Goal: Check status: Check status

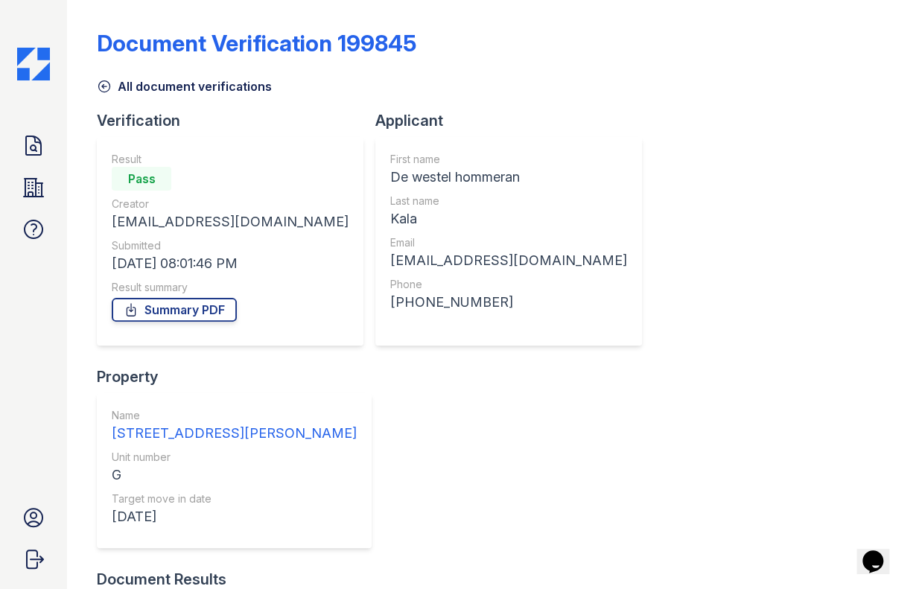
scroll to position [37, 0]
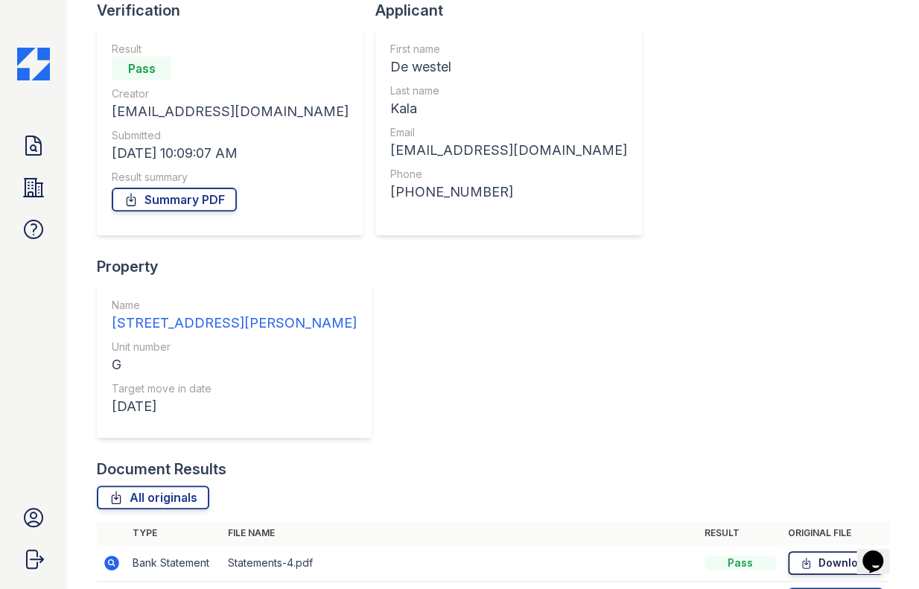
click at [803, 558] on icon at bounding box center [806, 563] width 7 height 10
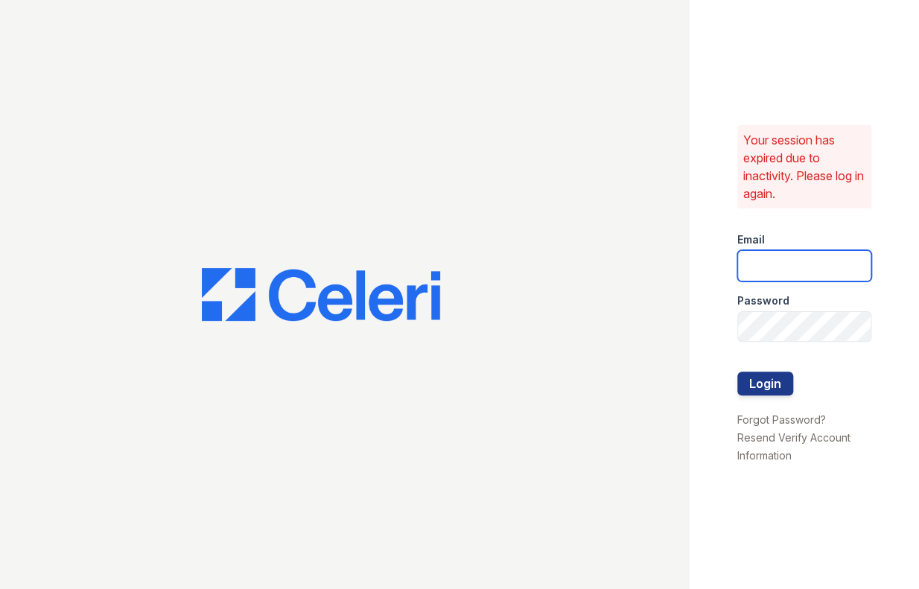
click at [792, 272] on input "email" at bounding box center [804, 265] width 135 height 31
type input "jessica@hifipm.com"
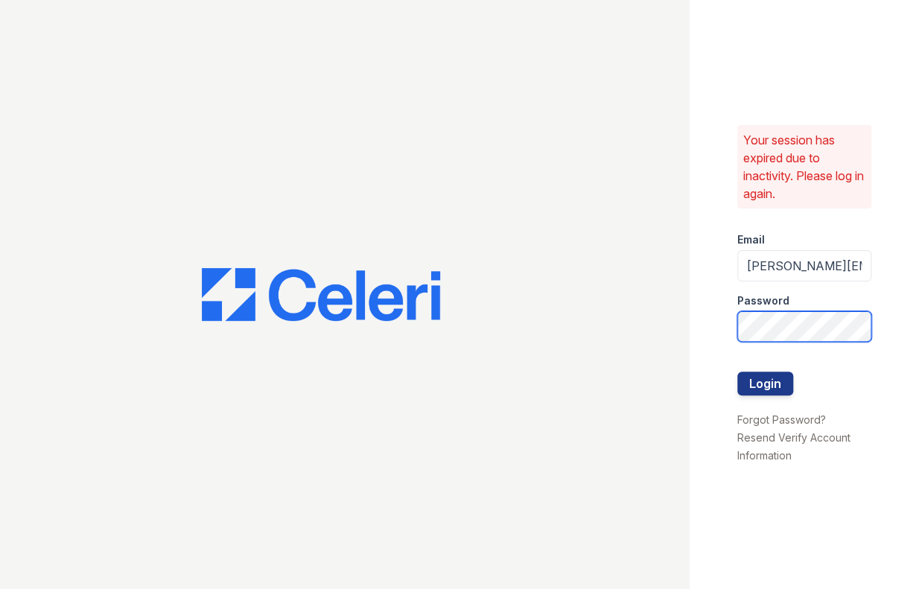
click at [737, 372] on button "Login" at bounding box center [765, 384] width 56 height 24
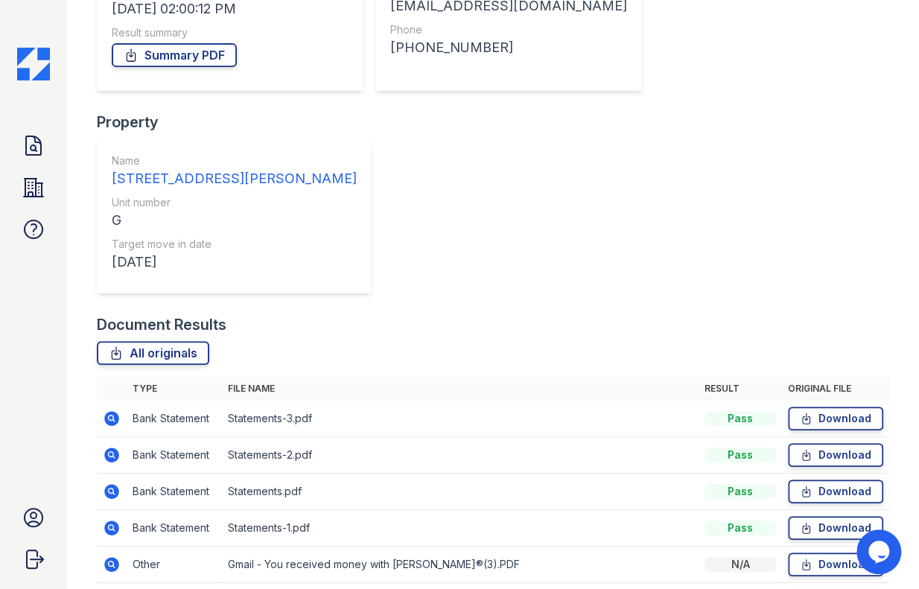
scroll to position [256, 0]
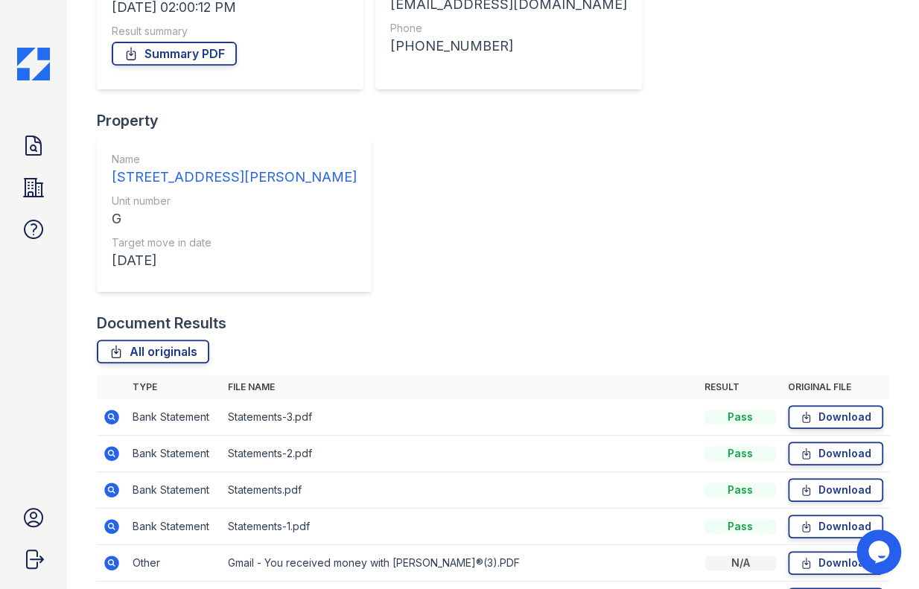
click at [831, 60] on div "Document Verification 200019 All document verifications Verification Result Pas…" at bounding box center [493, 246] width 793 height 993
click at [800, 410] on icon at bounding box center [806, 417] width 13 height 15
click at [800, 446] on icon at bounding box center [806, 453] width 13 height 15
click at [803, 485] on icon at bounding box center [806, 490] width 7 height 10
click at [800, 519] on icon at bounding box center [806, 526] width 13 height 15
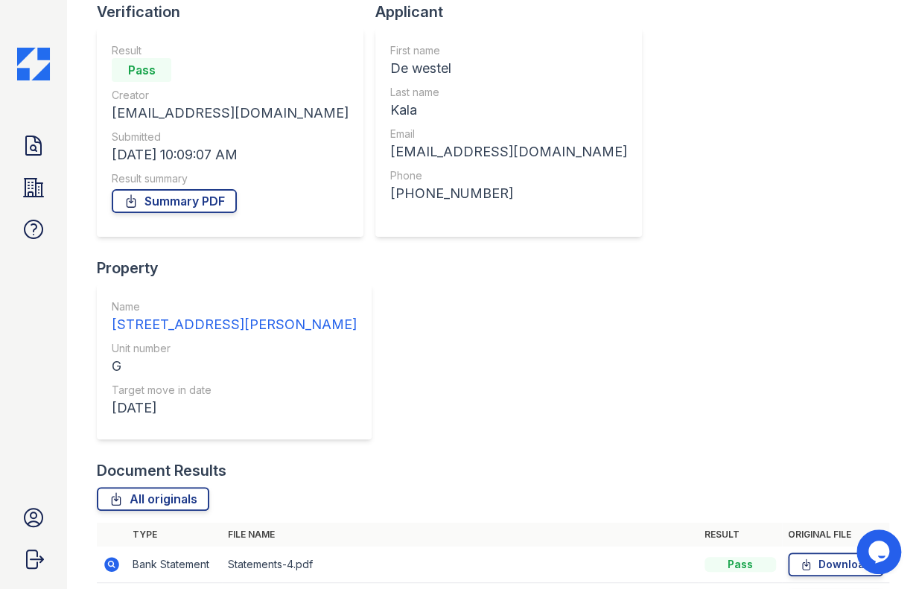
scroll to position [111, 0]
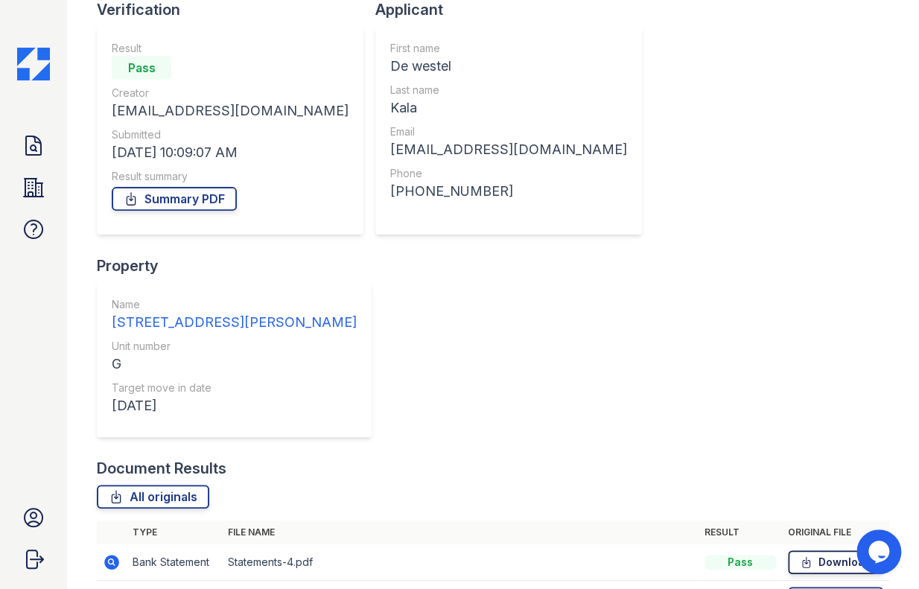
click at [800, 555] on icon at bounding box center [806, 562] width 13 height 15
